Goal: Task Accomplishment & Management: Use online tool/utility

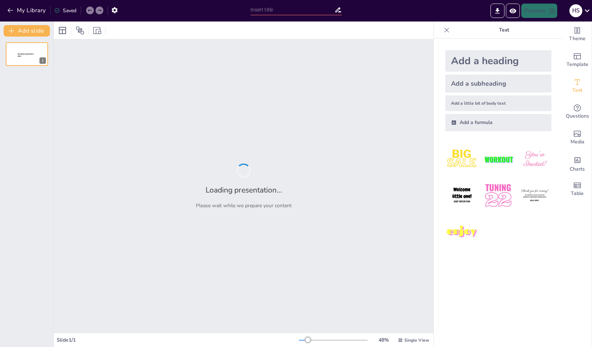
type input "test"
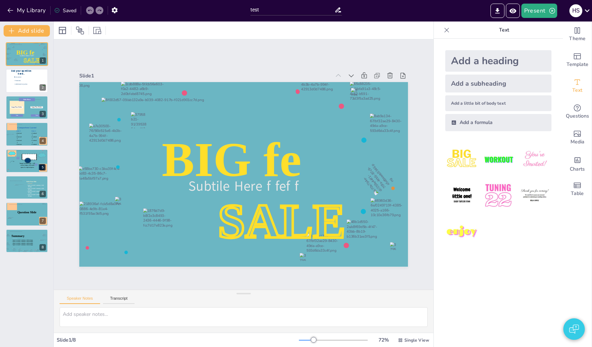
click at [215, 55] on div "Slide 1 Subtile Here f fef f BIG fe SALE Slide 2 Ask your question here... fals…" at bounding box center [244, 165] width 440 height 450
click at [319, 203] on div at bounding box center [323, 230] width 55 height 54
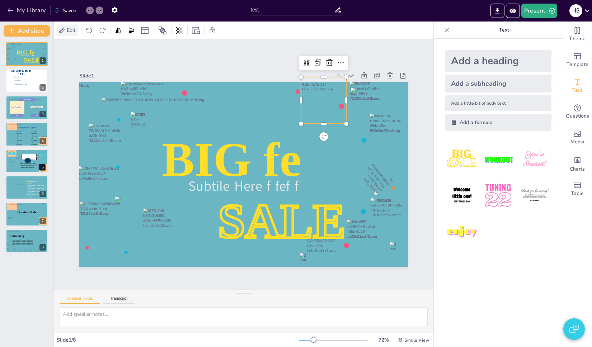
click at [72, 29] on span "Edit" at bounding box center [70, 30] width 11 height 7
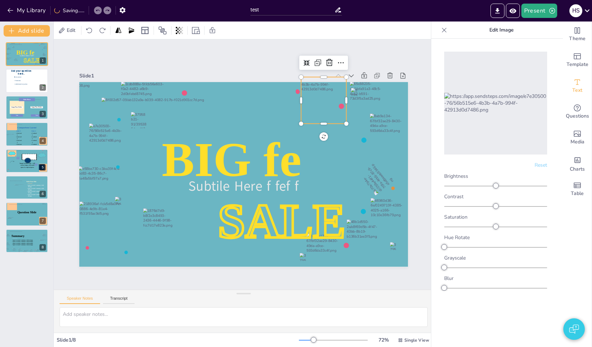
click at [248, 56] on div "Slide 1 Subtile Here f fef f BIG fe SALE Slide 2 Ask your question here... fals…" at bounding box center [243, 165] width 439 height 356
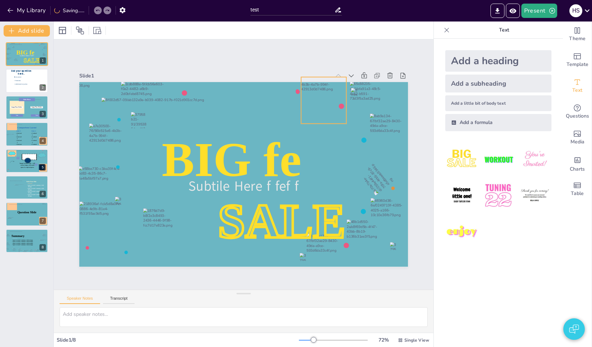
click at [281, 150] on span "BIG fe" at bounding box center [257, 167] width 148 height 81
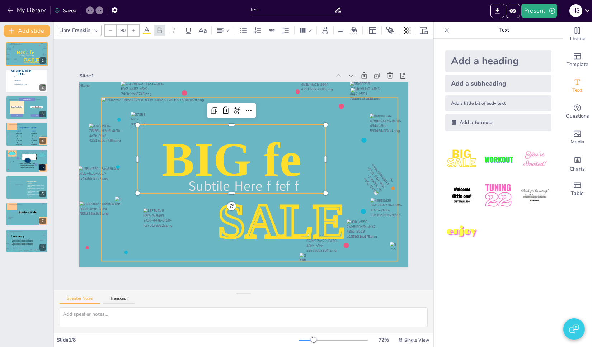
click at [248, 93] on div at bounding box center [253, 162] width 278 height 370
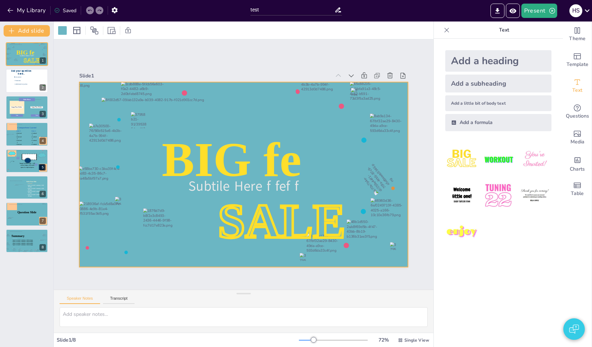
click at [246, 219] on div "Slide 1" at bounding box center [253, 261] width 241 height 84
